Goal: Transaction & Acquisition: Purchase product/service

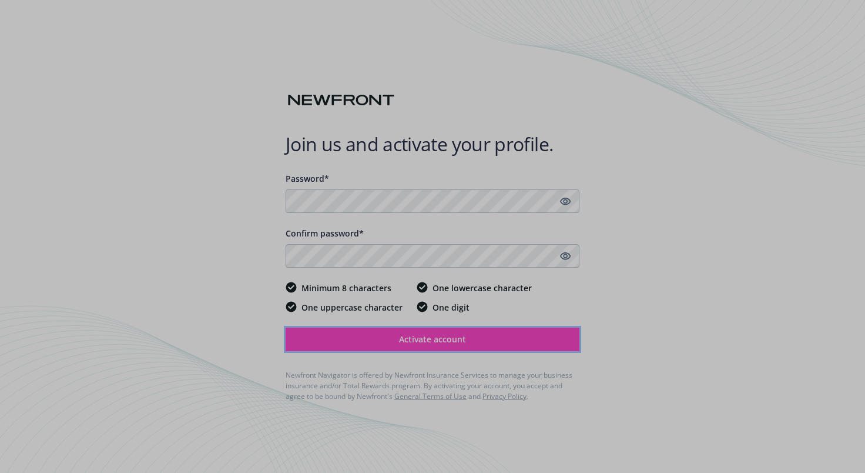
click at [399, 338] on span "Activate account" at bounding box center [432, 338] width 67 height 11
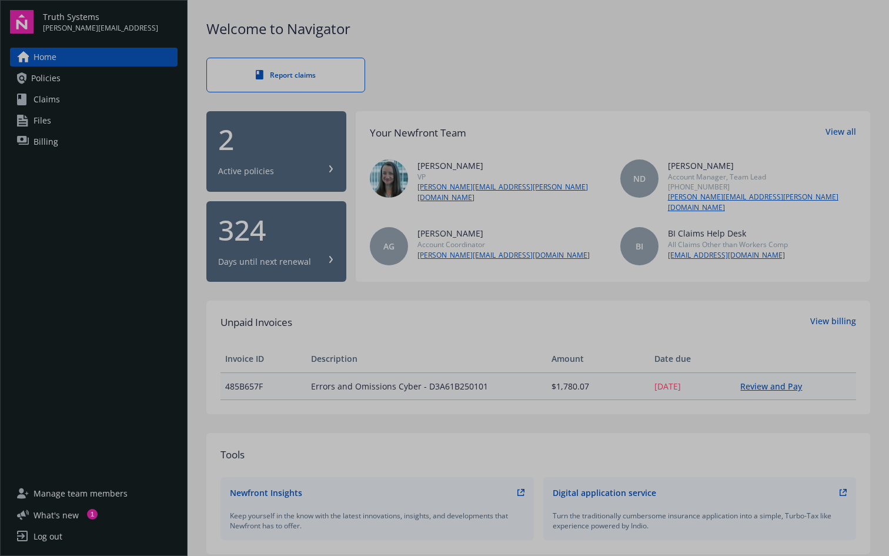
click at [767, 383] on link "Review and Pay" at bounding box center [775, 385] width 71 height 11
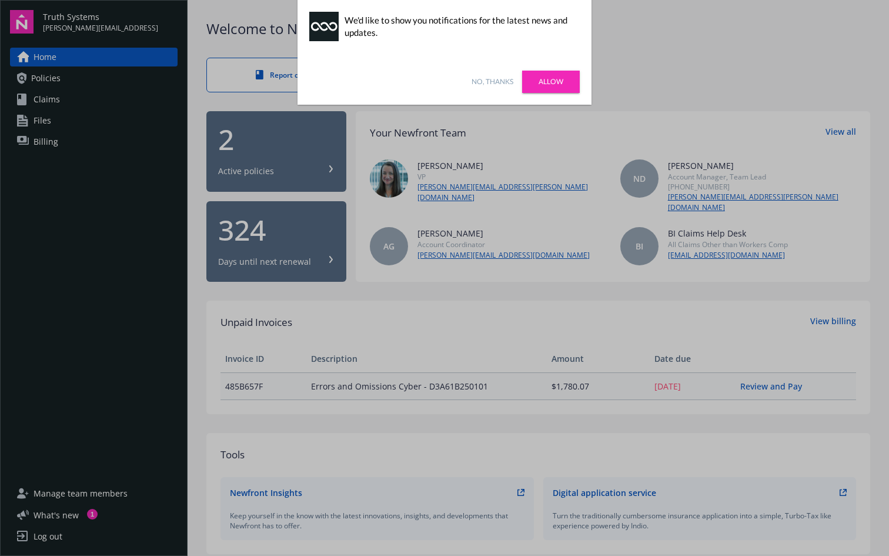
click at [499, 79] on link "No, thanks" at bounding box center [492, 81] width 42 height 11
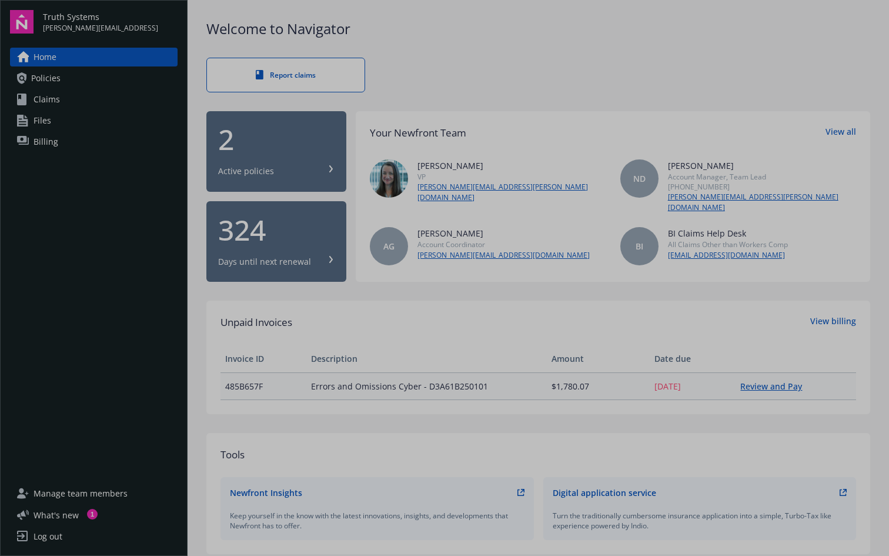
click at [768, 384] on link "Review and Pay" at bounding box center [775, 385] width 71 height 11
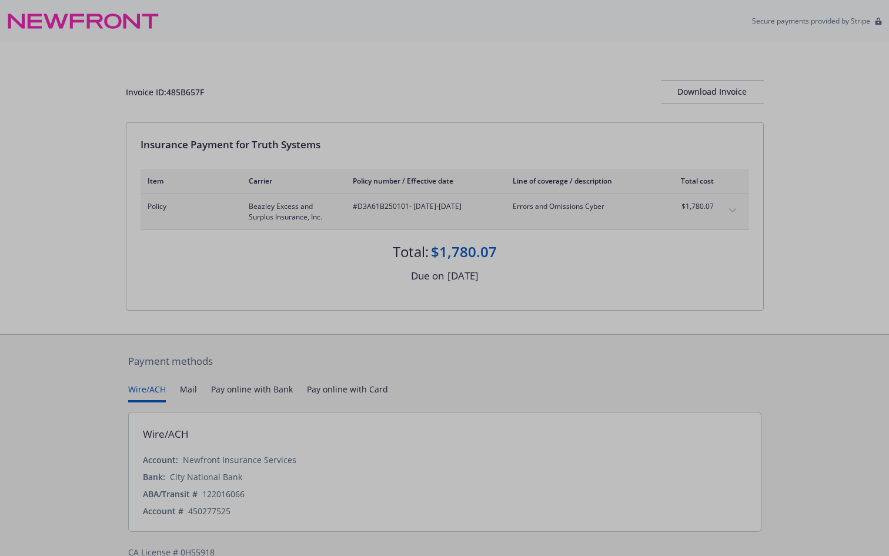
click at [330, 369] on div "Payment methods Wire/ACH Mail Pay online with Bank Pay online with Card Wire/AC…" at bounding box center [445, 455] width 638 height 243
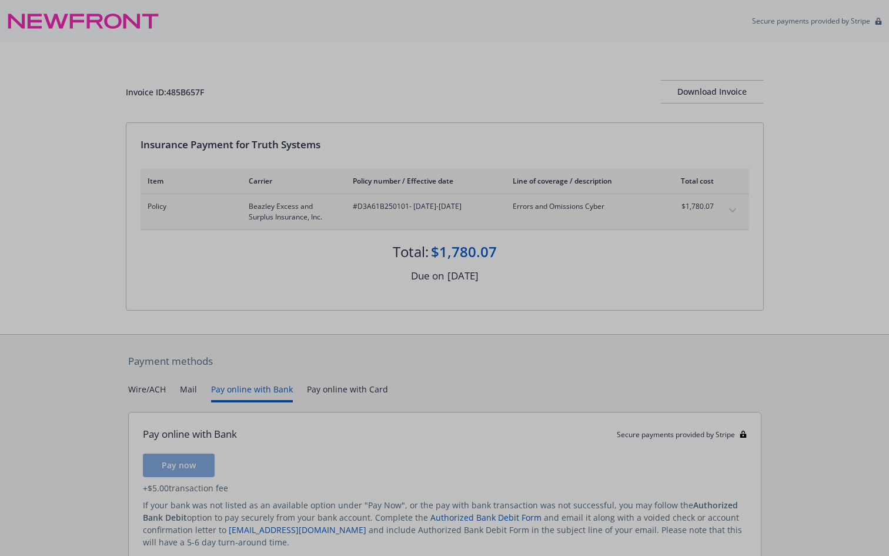
click at [254, 387] on button "Pay online with Bank" at bounding box center [252, 392] width 82 height 19
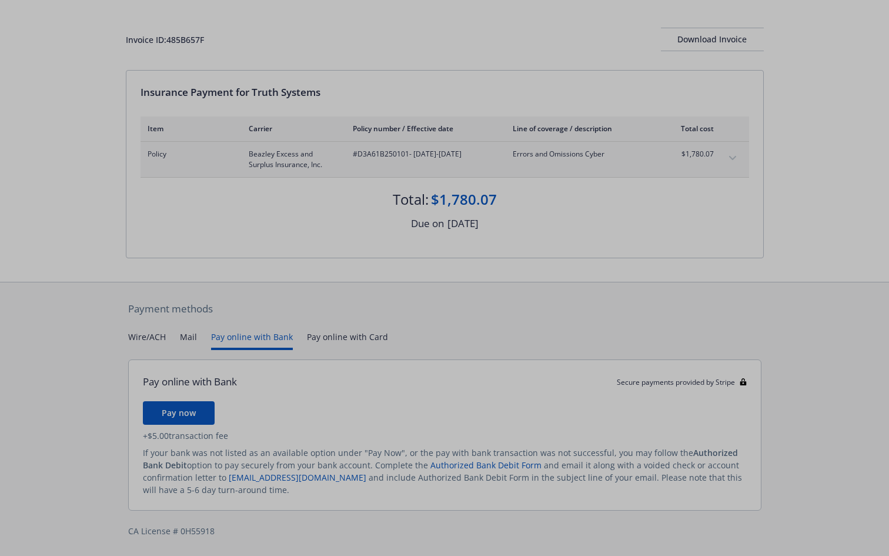
click at [177, 333] on div "Wire/ACH Mail Pay online with Bank Pay online with Card" at bounding box center [444, 339] width 633 height 19
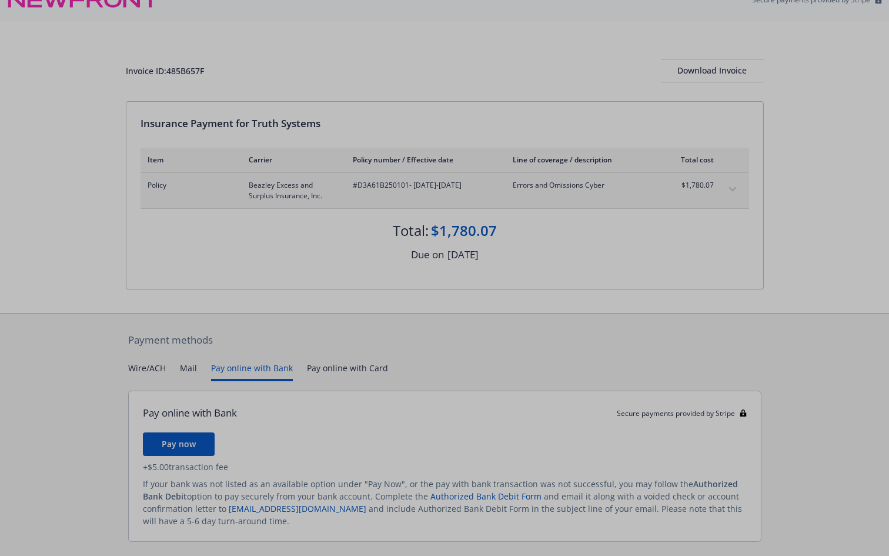
click at [150, 340] on div "Payment methods Wire/ACH Mail Pay online with Bank Pay online with Card Pay onl…" at bounding box center [445, 450] width 638 height 274
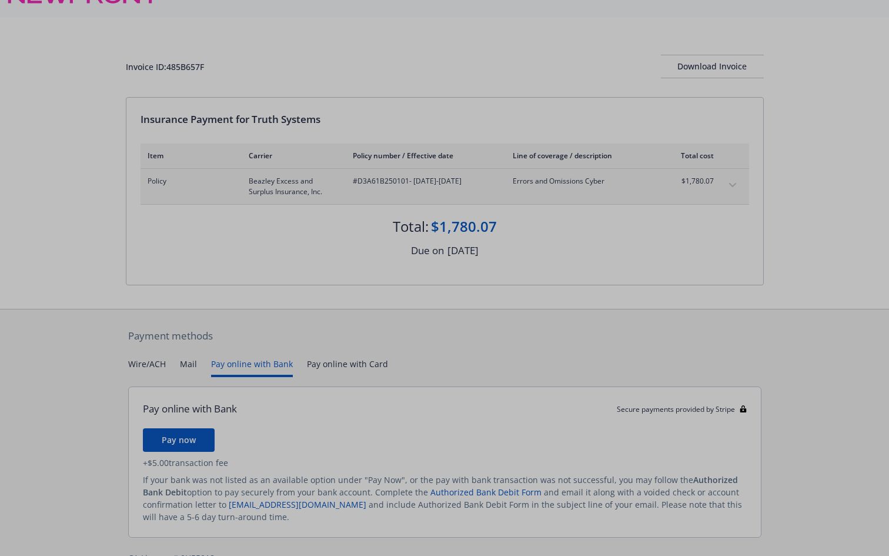
click at [256, 363] on button "Pay online with Bank" at bounding box center [252, 366] width 82 height 19
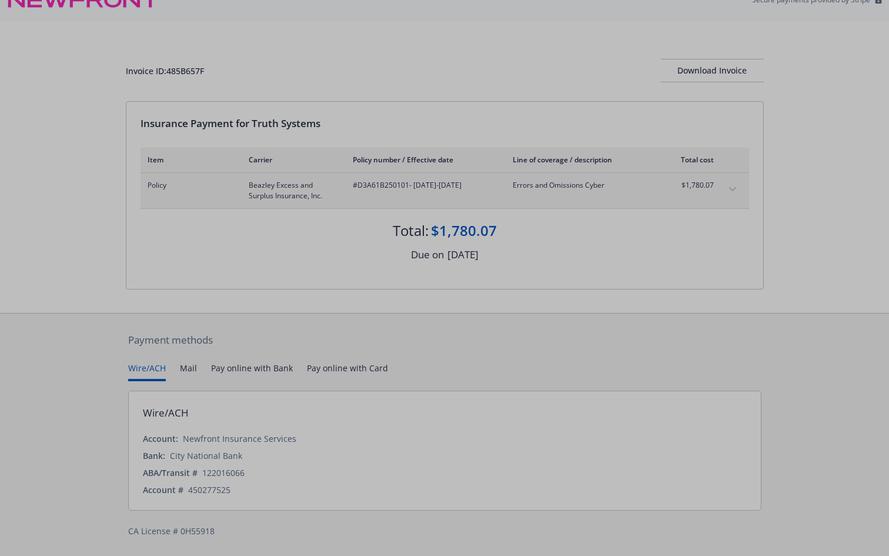
click at [135, 343] on div "Payment methods Wire/ACH Mail Pay online with Bank Pay online with Card Wire/AC…" at bounding box center [445, 434] width 638 height 243
click at [223, 362] on button "Pay online with Bank" at bounding box center [252, 371] width 82 height 19
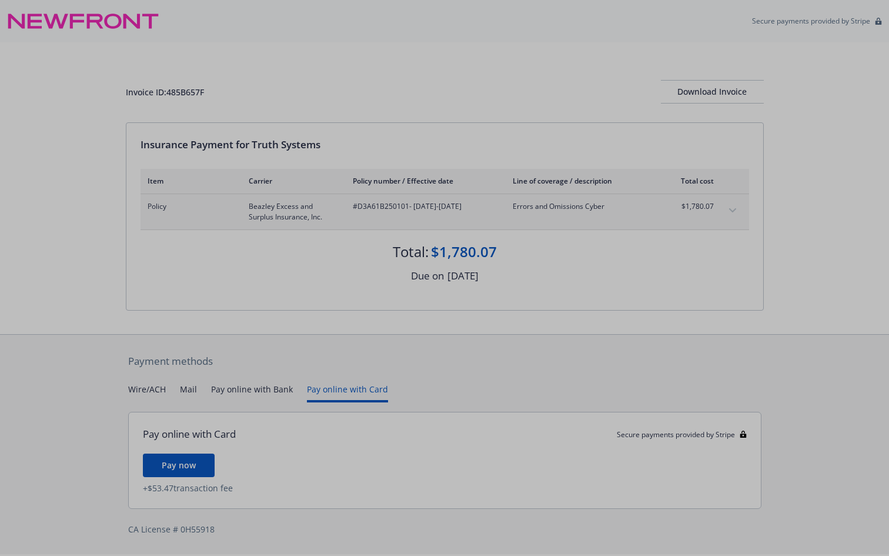
scroll to position [0, 0]
click at [336, 332] on div "Secure payments provided by Stripe Invoice ID: 485B657F Download Invoice Insura…" at bounding box center [444, 277] width 889 height 554
click at [246, 389] on button "Pay online with Bank" at bounding box center [252, 392] width 82 height 19
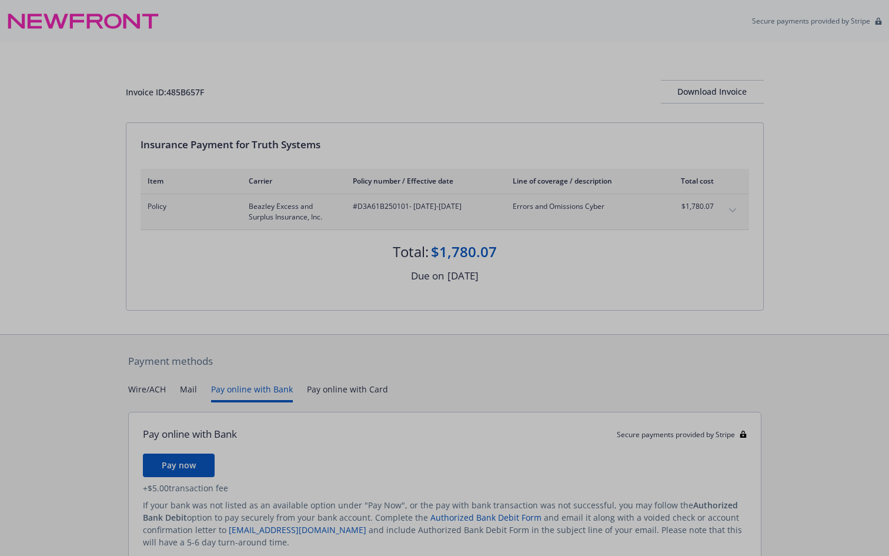
click at [165, 399] on button "Wire/ACH" at bounding box center [147, 392] width 38 height 19
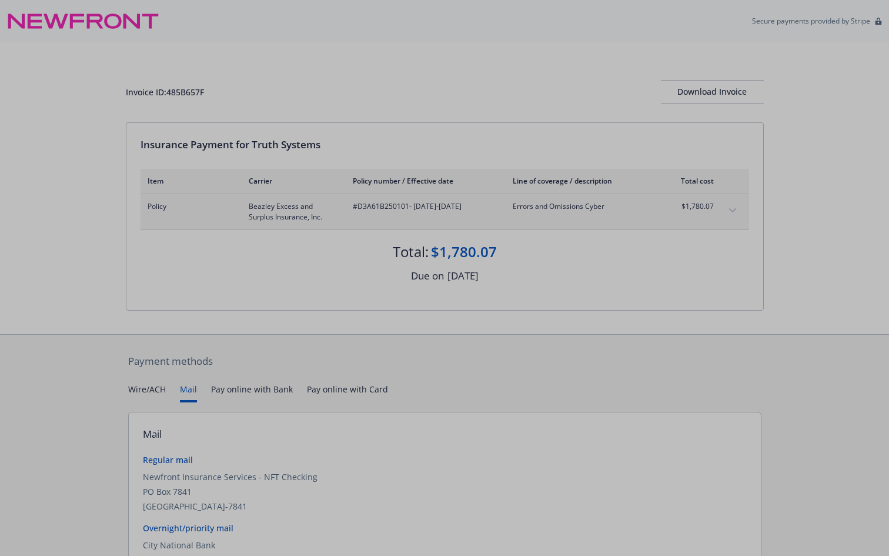
click at [184, 394] on button "Mail" at bounding box center [188, 392] width 17 height 19
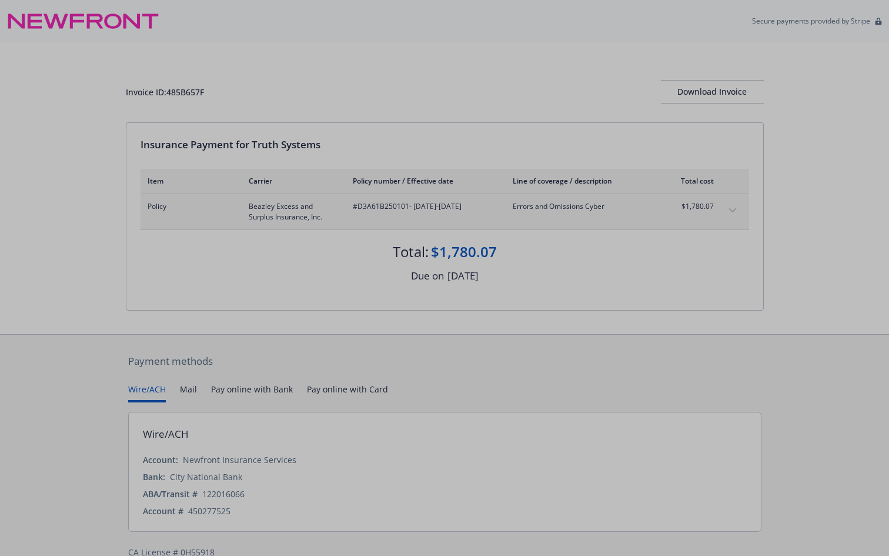
click at [153, 395] on button "Wire/ACH" at bounding box center [147, 392] width 38 height 19
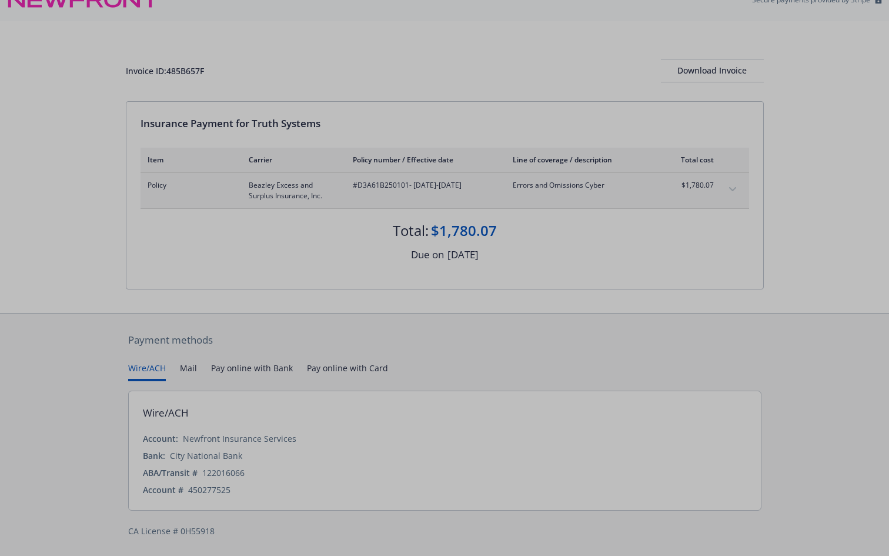
click at [252, 366] on button "Pay online with Bank" at bounding box center [252, 371] width 82 height 19
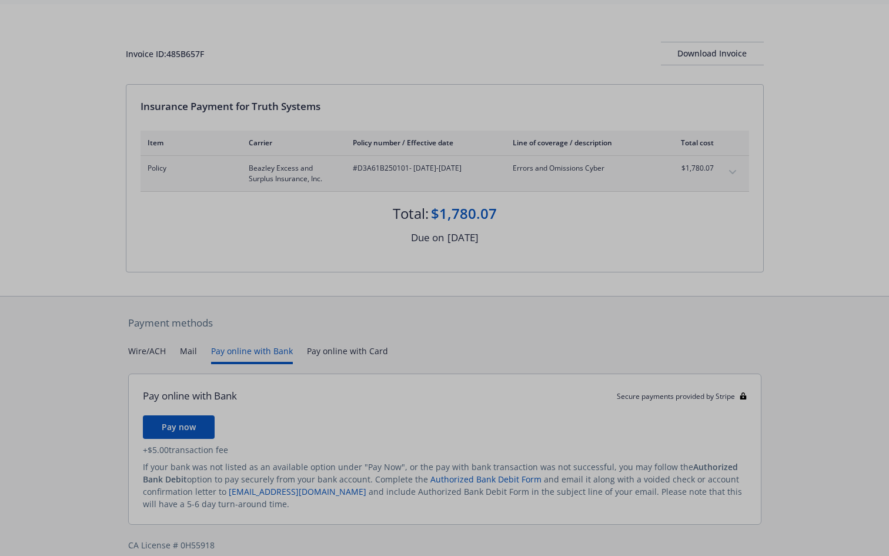
scroll to position [52, 0]
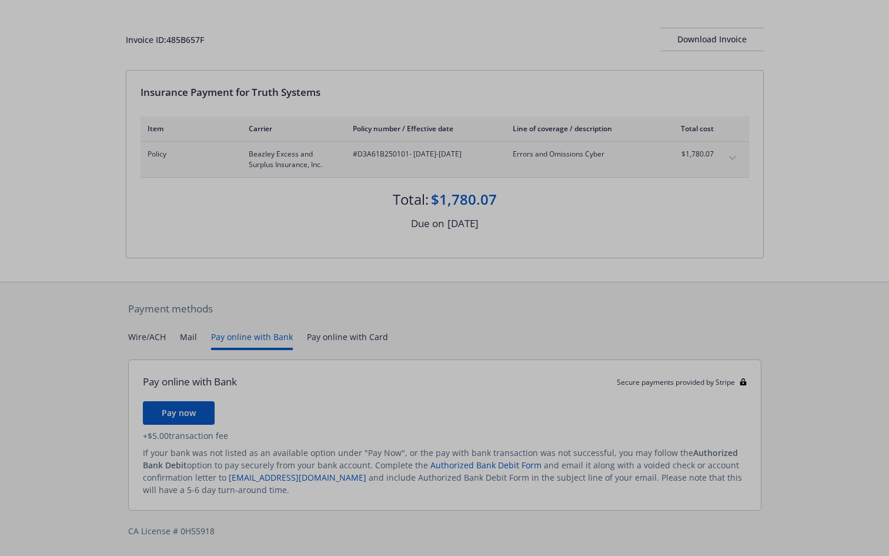
click at [735, 155] on button "expand content" at bounding box center [732, 158] width 19 height 19
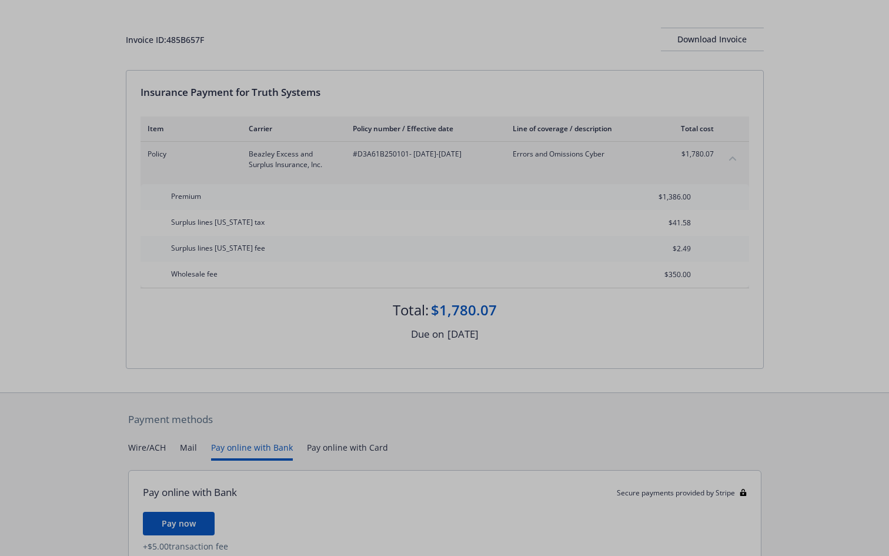
click at [735, 154] on button "collapse content" at bounding box center [732, 158] width 19 height 19
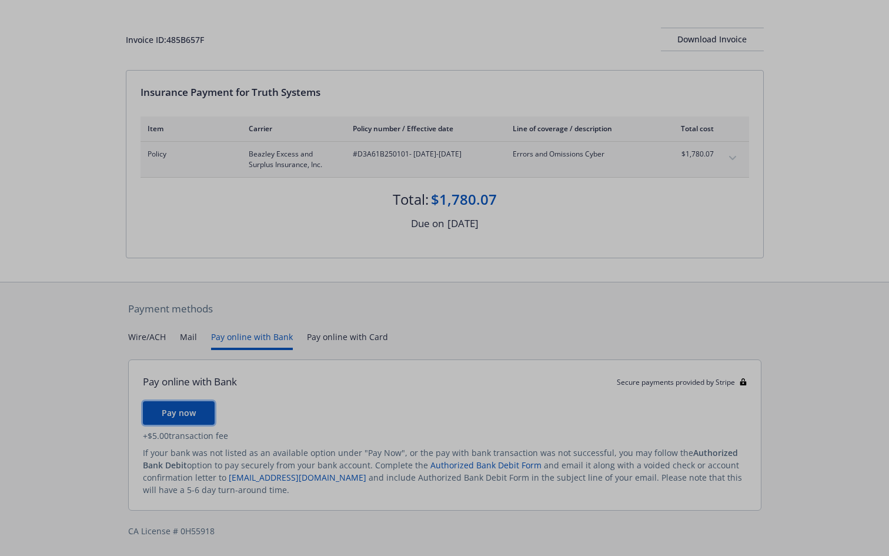
click at [185, 413] on span "Pay now" at bounding box center [179, 412] width 34 height 11
